Goal: Use online tool/utility

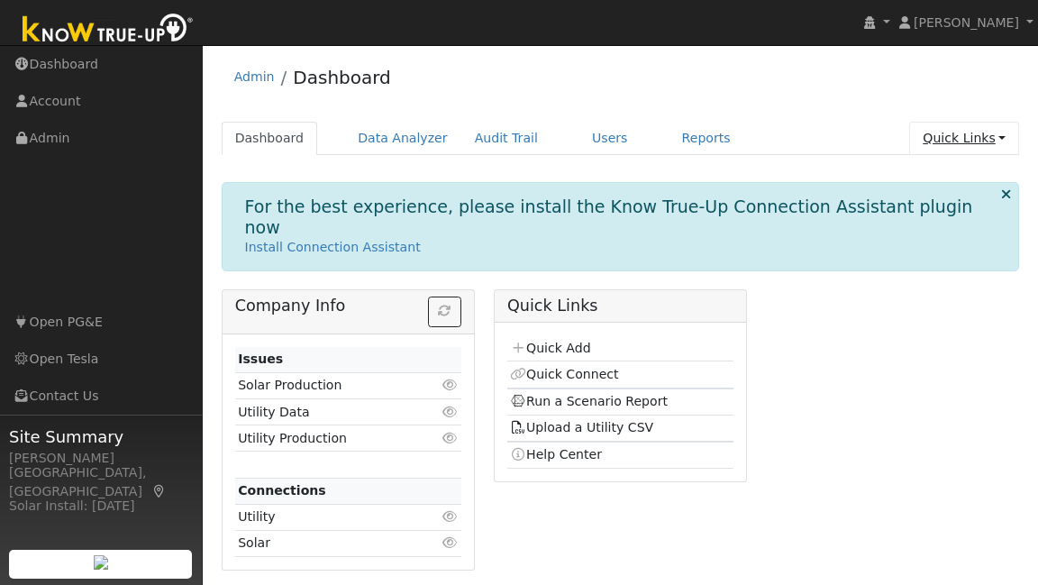
click at [962, 140] on link "Quick Links" at bounding box center [964, 138] width 110 height 33
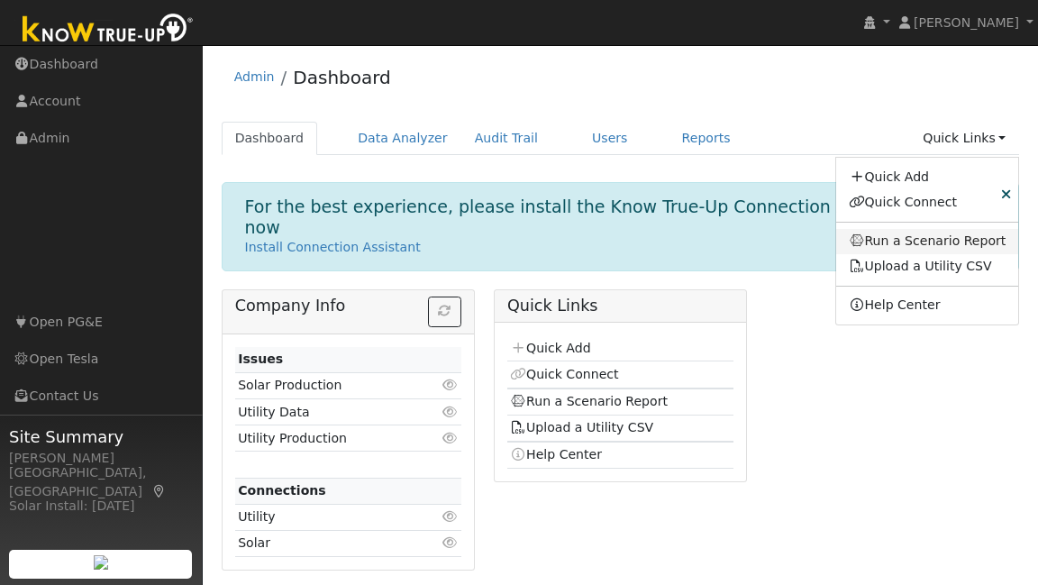
click at [893, 237] on link "Run a Scenario Report" at bounding box center [927, 241] width 183 height 25
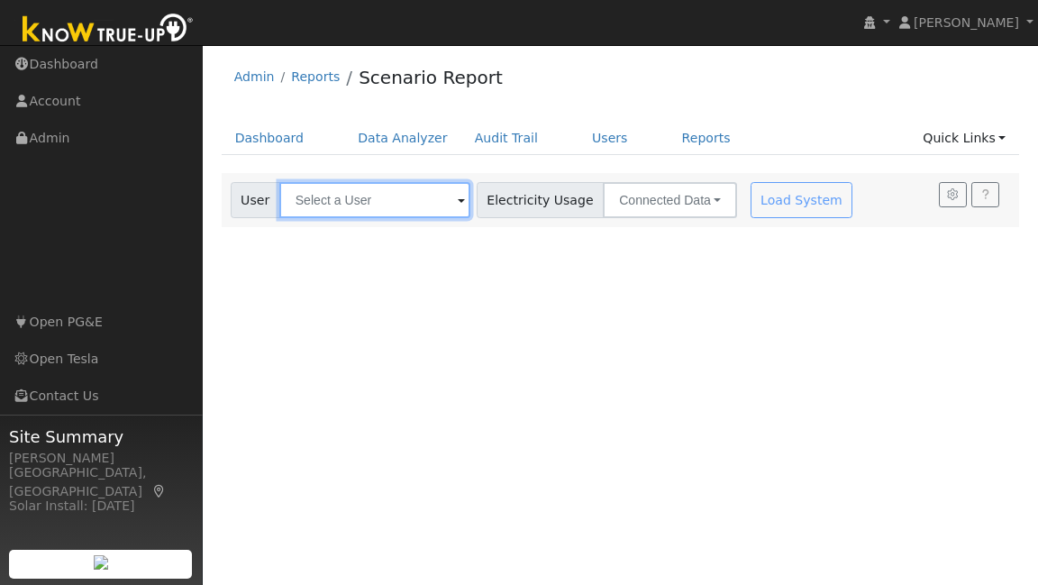
click at [368, 205] on input "text" at bounding box center [374, 200] width 191 height 36
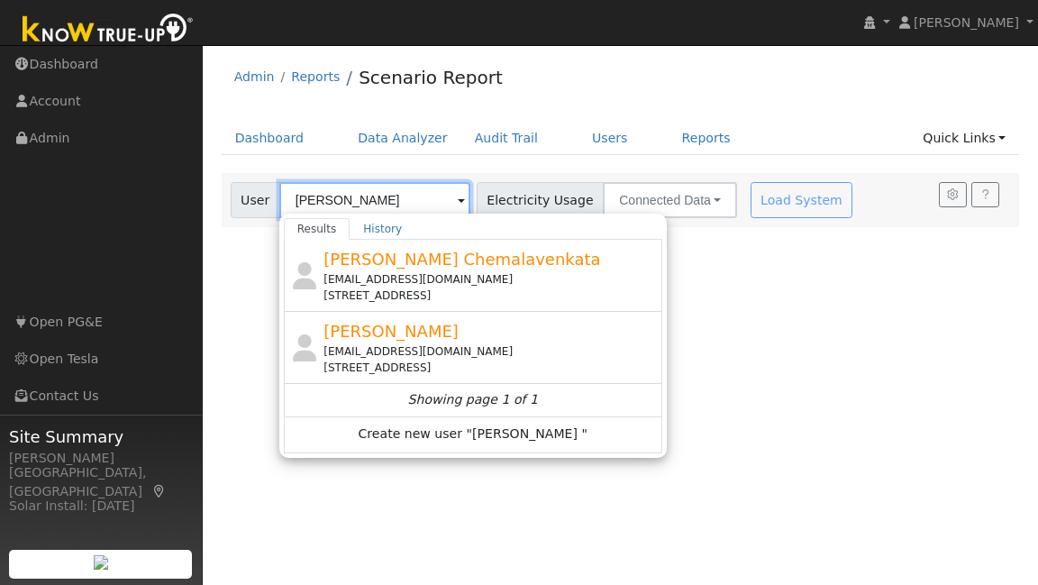
type input "[PERSON_NAME]"
